Goal: Task Accomplishment & Management: Manage account settings

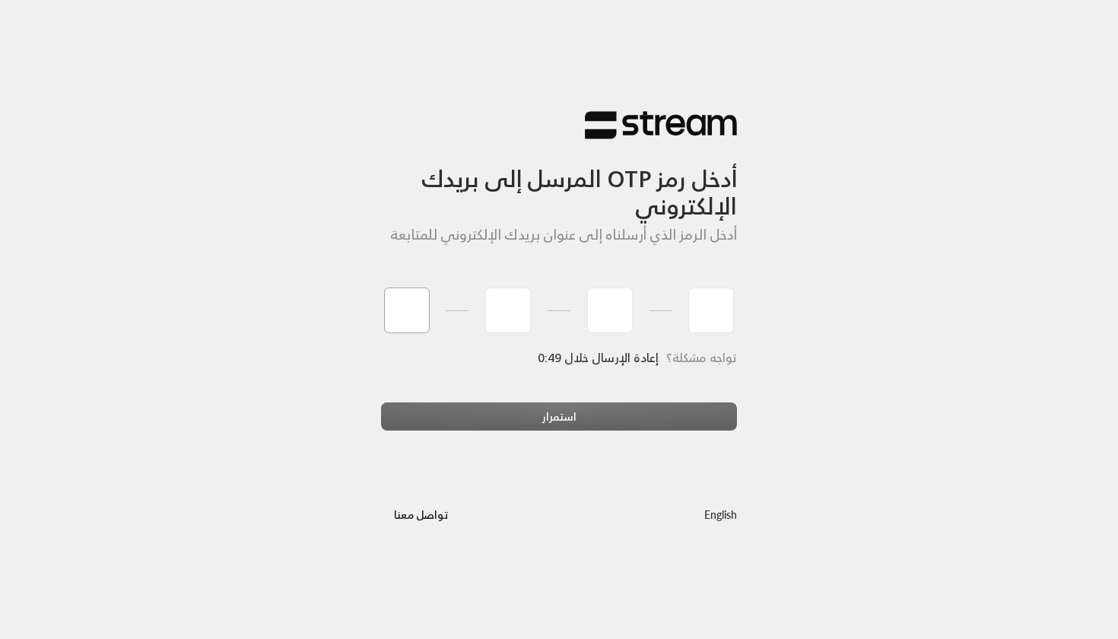
type input "3"
type input "0"
type input "6"
type input "1"
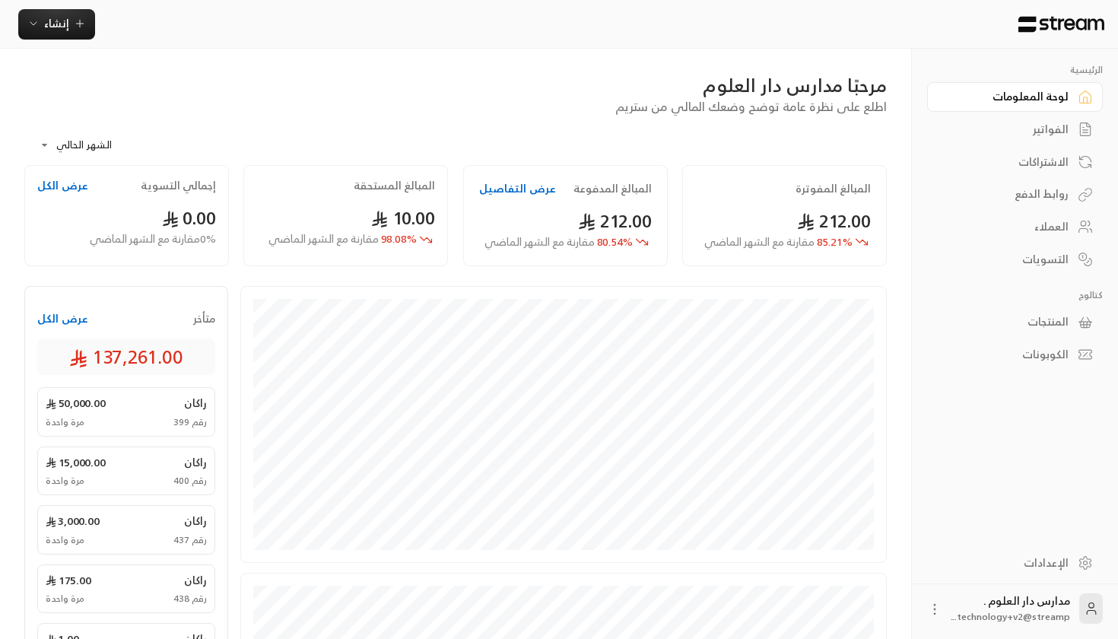
click at [349, 114] on div "مرحبًا مدارس دار العلوم اطلع على نظرة عامة توضح وضعك المالي من ستريم" at bounding box center [456, 94] width 878 height 43
click at [991, 551] on link "الإعدادات" at bounding box center [1015, 563] width 176 height 30
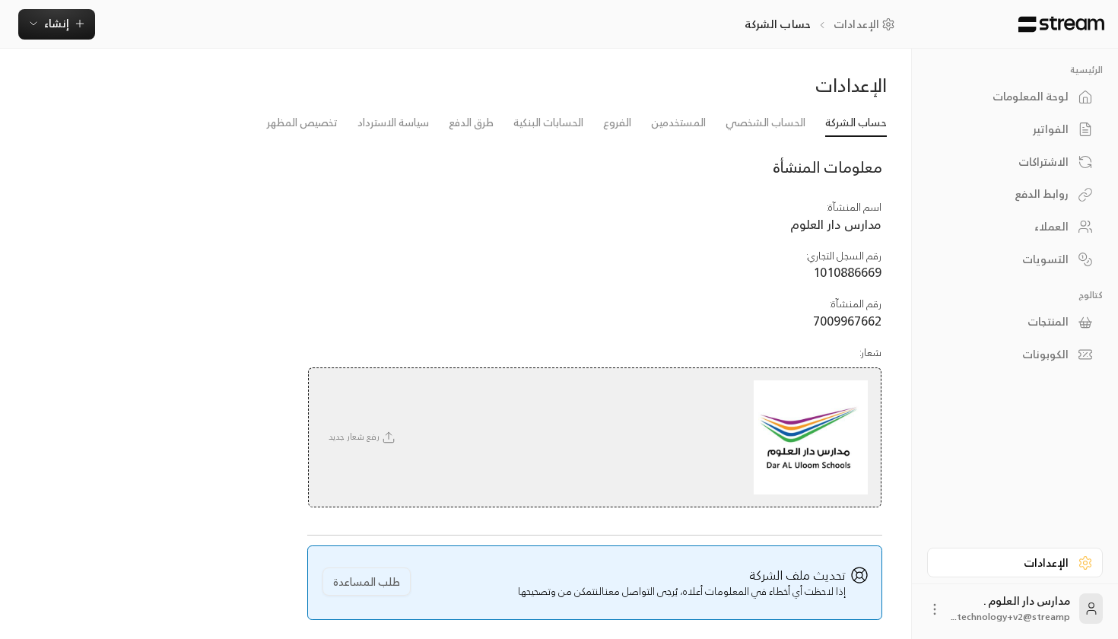
click at [1032, 89] on div "لوحة المعلومات" at bounding box center [1007, 96] width 122 height 15
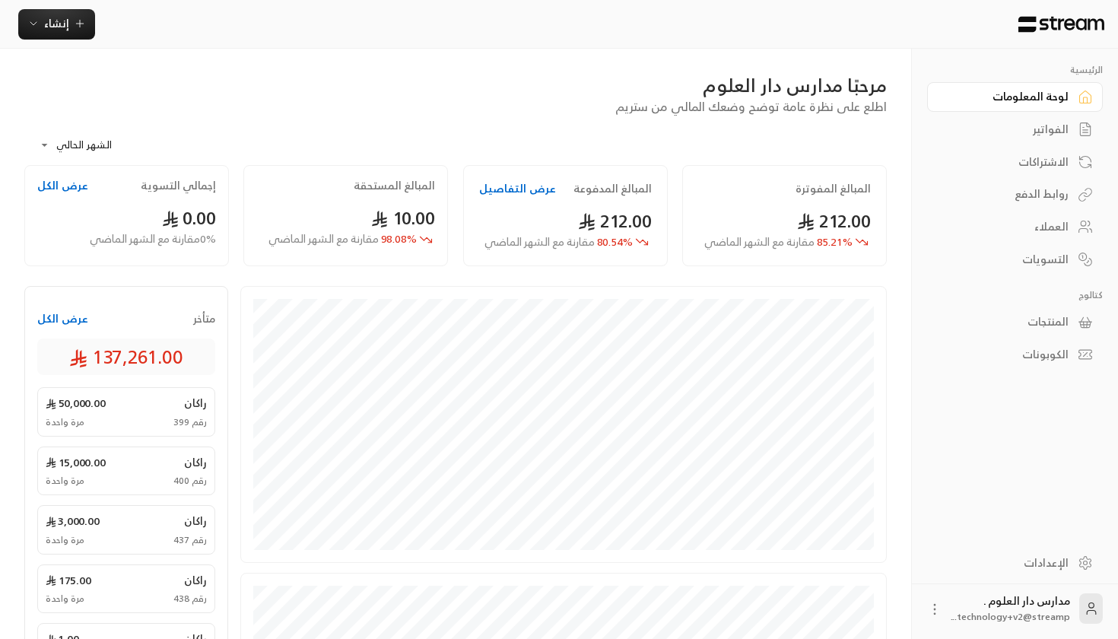
click at [1026, 625] on div "مدارس دار العلوم . technology+v2@streamp..." at bounding box center [1015, 608] width 176 height 49
click at [1016, 612] on span "technology+v2@streamp..." at bounding box center [1011, 617] width 119 height 16
click at [970, 610] on span "technology+v2@streamp..." at bounding box center [1011, 617] width 119 height 16
click at [910, 610] on div "**********" at bounding box center [455, 530] width 911 height 963
click at [921, 609] on div "مدارس دار العلوم . technology+v2@streamp..." at bounding box center [1015, 608] width 206 height 49
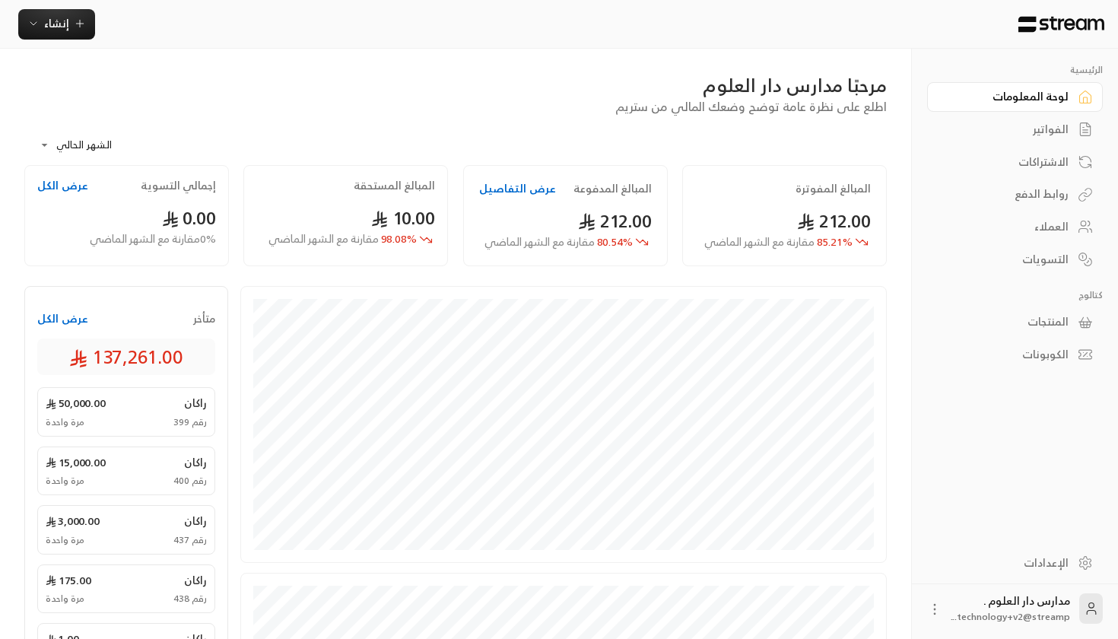
click at [936, 609] on circle at bounding box center [935, 610] width 2 height 2
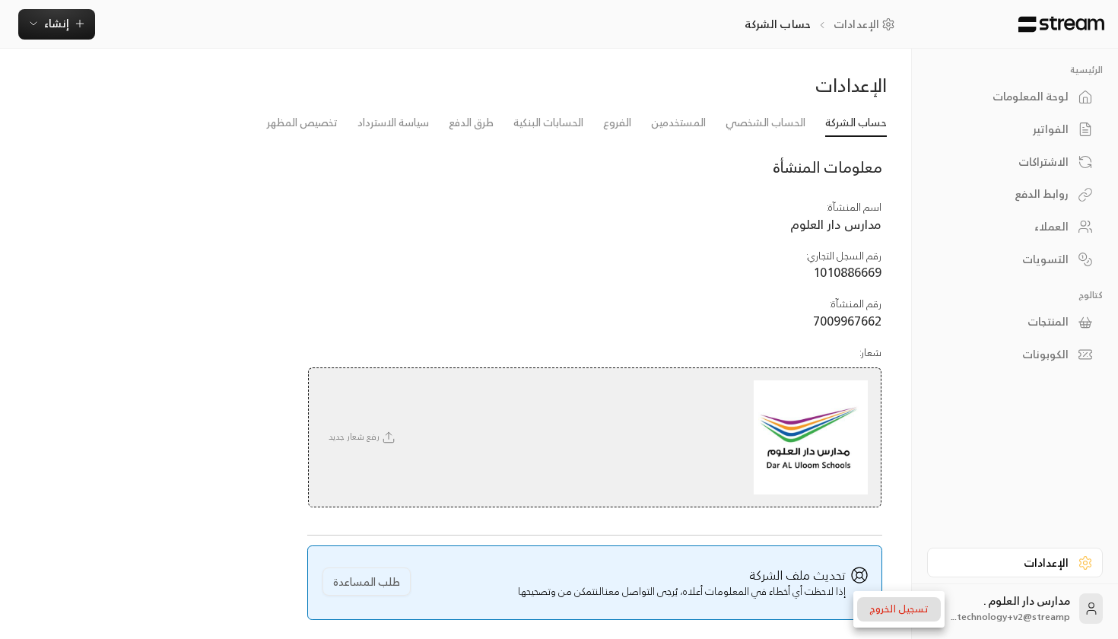
click at [998, 606] on div at bounding box center [559, 319] width 1118 height 639
click at [950, 605] on div "مدارس دار العلوم . technology+v2@streamp..." at bounding box center [1015, 608] width 176 height 49
click at [937, 605] on icon at bounding box center [934, 609] width 15 height 15
click at [916, 605] on li "تسجيل الخروج" at bounding box center [899, 609] width 84 height 24
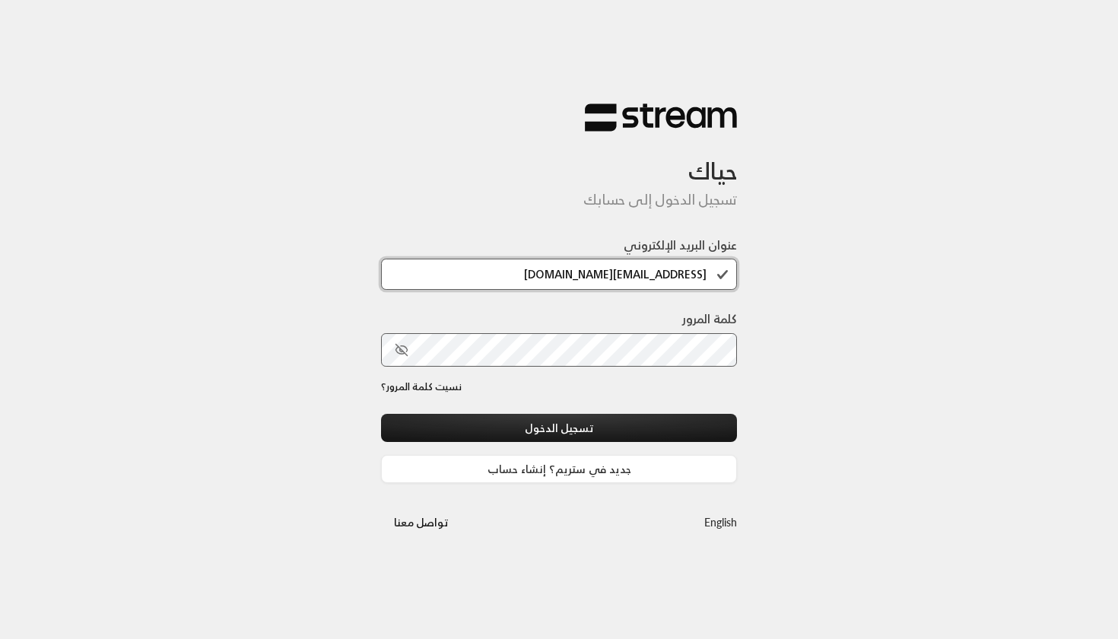
click at [609, 278] on input "technology+v2@streampay.sa" at bounding box center [559, 274] width 356 height 31
click at [628, 278] on input "technology+v2@streampay.sa" at bounding box center [559, 274] width 356 height 31
type input "technology+v3@streampay.sa"
click at [593, 406] on div "نسيت كلمة المرور؟" at bounding box center [559, 397] width 356 height 35
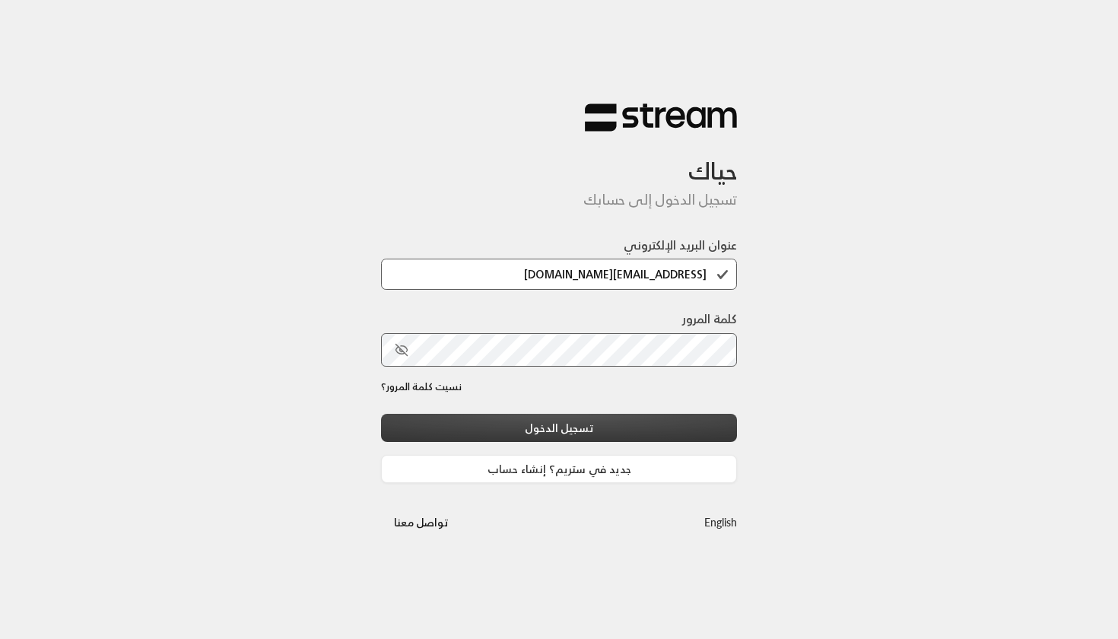
click at [593, 421] on button "تسجيل الدخول" at bounding box center [559, 428] width 356 height 28
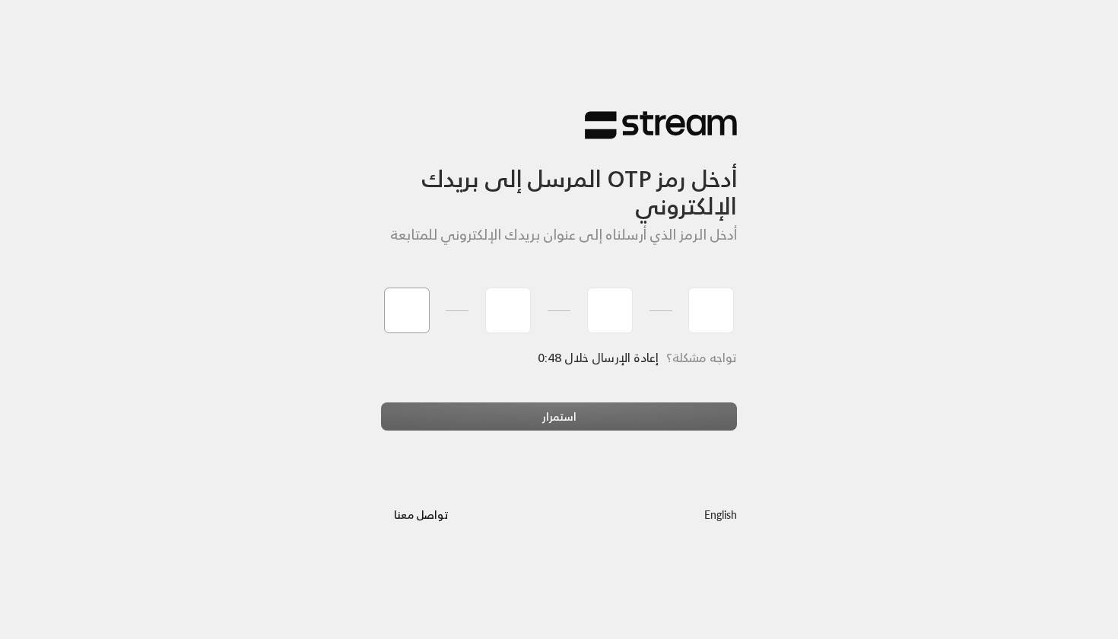
type input "0"
type input "2"
type input "5"
type input "1"
